Goal: Task Accomplishment & Management: Manage account settings

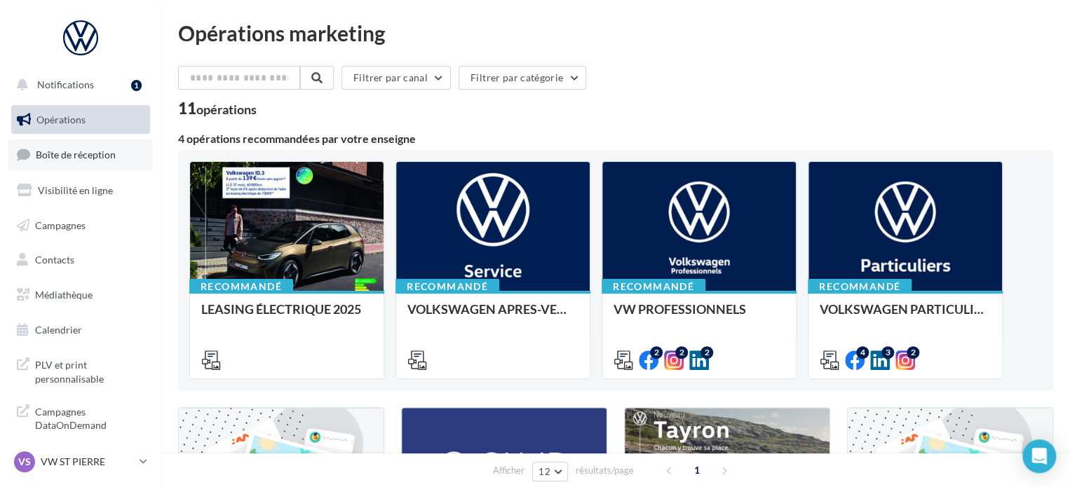
click at [90, 158] on span "Boîte de réception" at bounding box center [76, 155] width 80 height 12
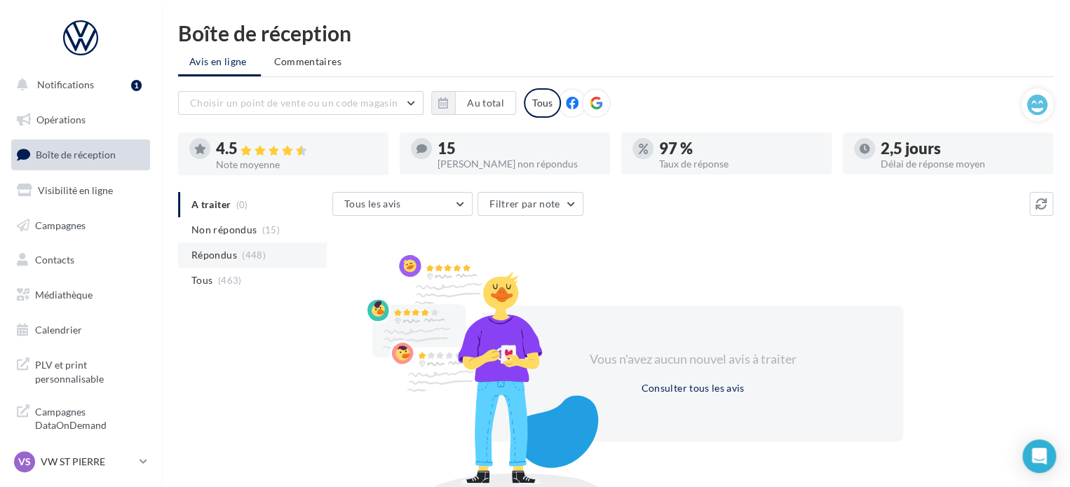
click at [236, 259] on span "Répondus" at bounding box center [214, 255] width 46 height 14
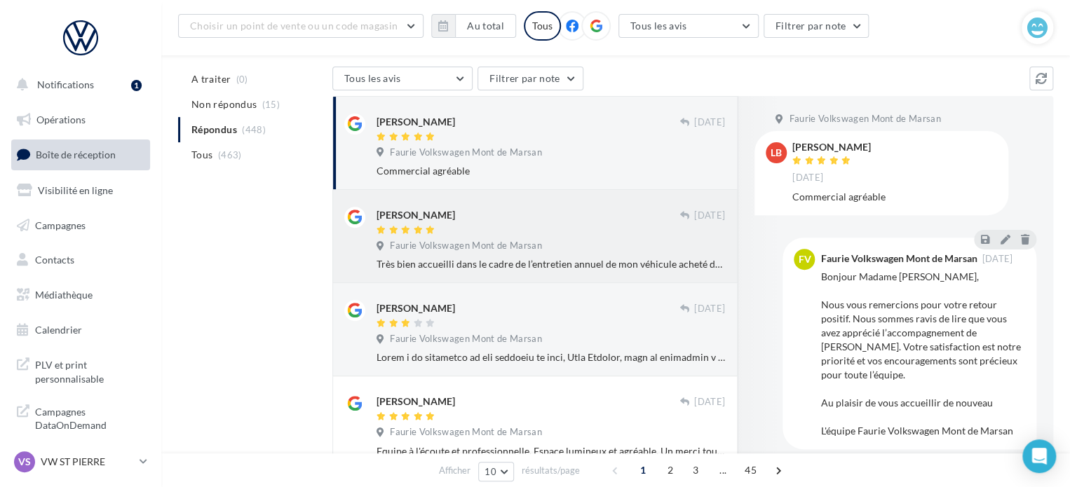
scroll to position [140, 0]
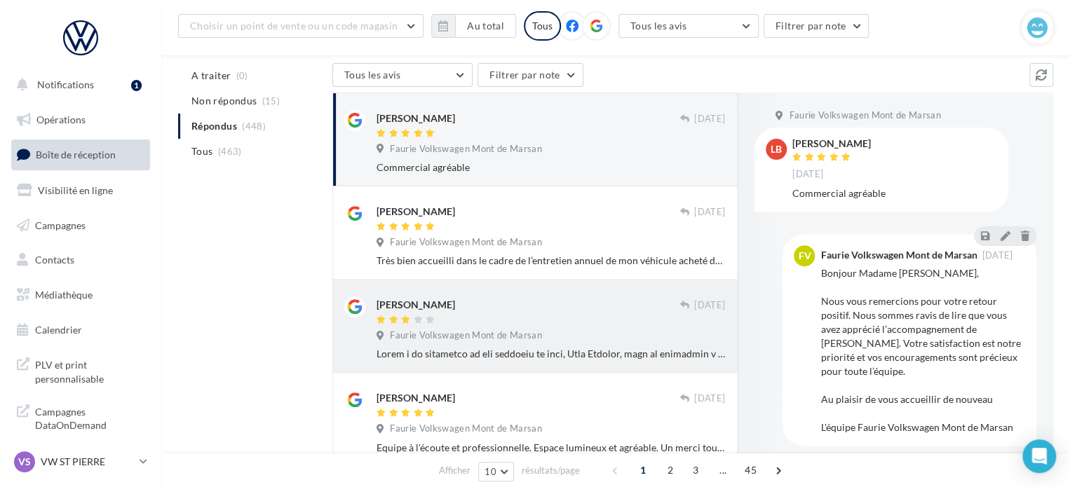
click at [511, 343] on div "Faurie Volkswagen Mont de Marsan" at bounding box center [550, 336] width 348 height 15
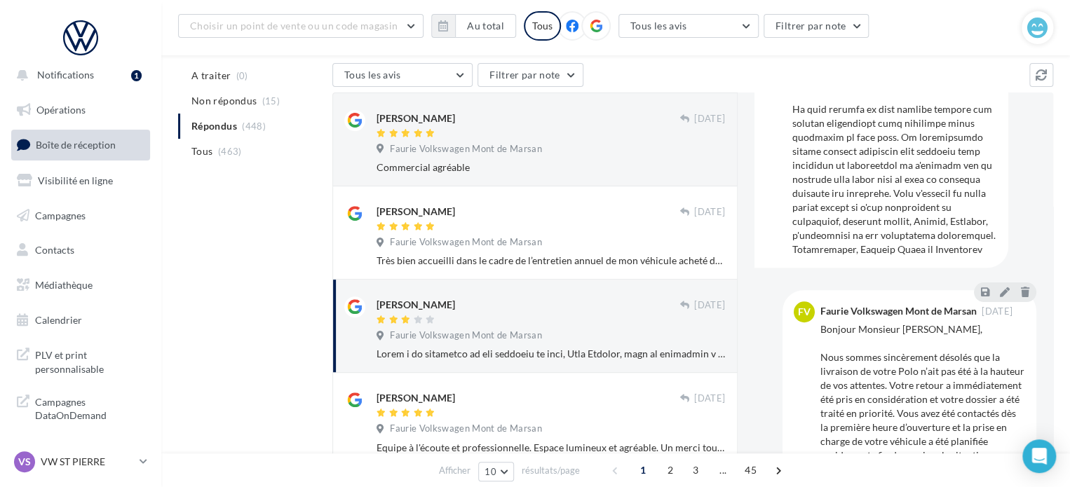
scroll to position [12, 0]
click at [104, 459] on p "VW ST PIERRE" at bounding box center [87, 462] width 93 height 14
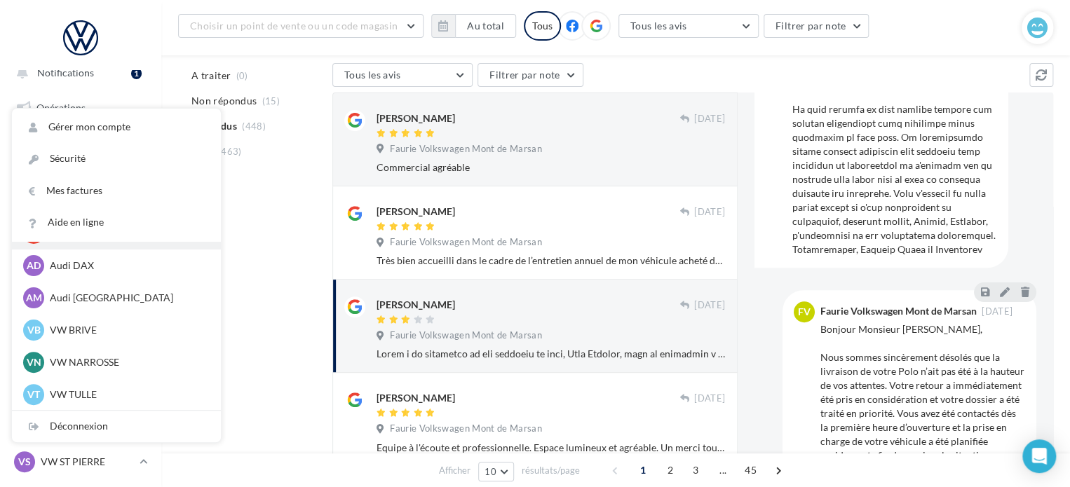
scroll to position [97, 0]
click at [110, 364] on p "VW NARROSSE" at bounding box center [127, 362] width 154 height 14
